Goal: Find specific page/section: Find specific page/section

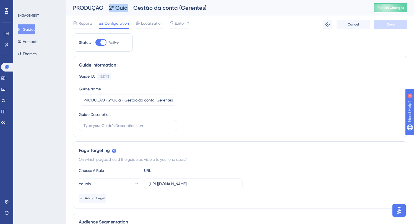
drag, startPoint x: 127, startPoint y: 7, endPoint x: 110, endPoint y: 7, distance: 16.6
click at [110, 7] on div "PRODUÇÃO - 2º Guia - Gestão da conta (Gerentes)" at bounding box center [217, 8] width 288 height 8
copy div "2º Guia"
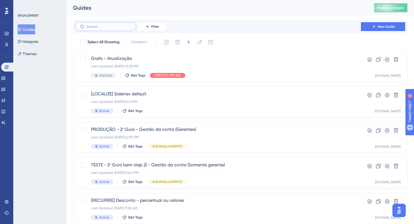
click at [96, 26] on input "text" at bounding box center [109, 27] width 45 height 4
paste input "2º Guia"
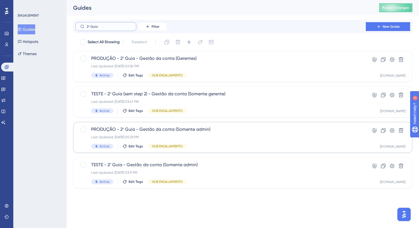
type input "2º Guia"
click at [169, 129] on span "PRODUÇÃO - 2º Guia - Gestão da conta (Somente admin)" at bounding box center [220, 129] width 259 height 7
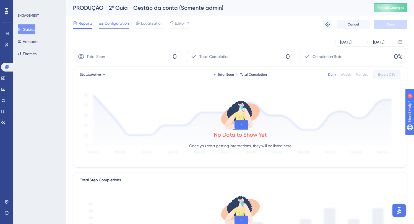
click at [121, 23] on span "Configuration" at bounding box center [117, 23] width 24 height 7
